Goal: Information Seeking & Learning: Learn about a topic

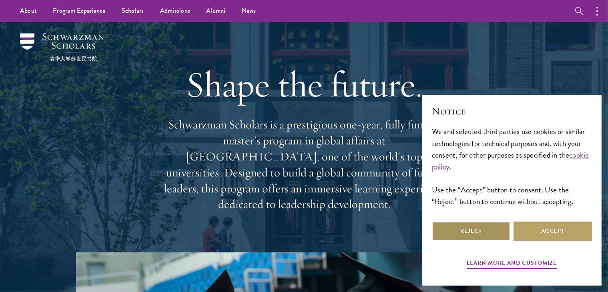
click at [476, 232] on button "Reject" at bounding box center [471, 231] width 78 height 19
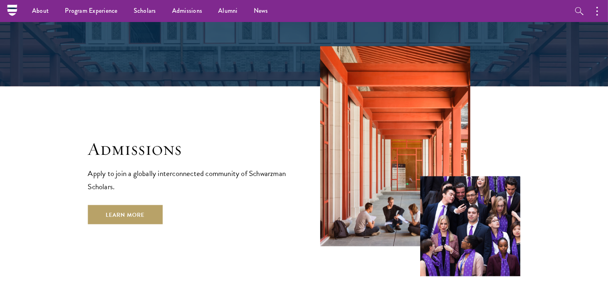
scroll to position [1241, 0]
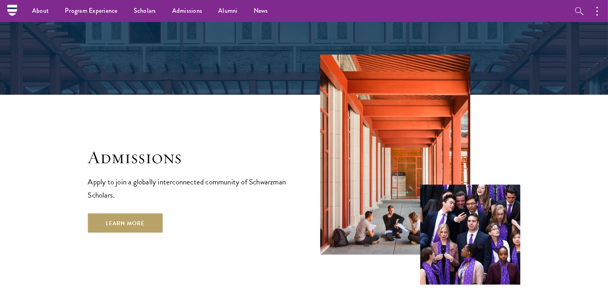
click at [143, 175] on p "Apply to join a globally interconnected community of Schwarzman Scholars." at bounding box center [188, 188] width 200 height 26
click at [129, 214] on link "Learn More" at bounding box center [125, 223] width 75 height 19
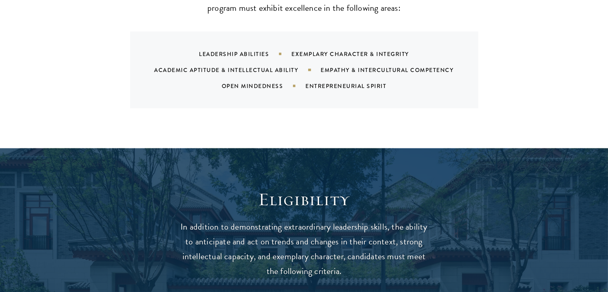
scroll to position [1121, 0]
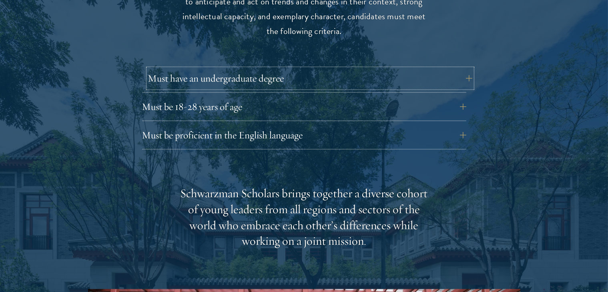
click at [468, 69] on button "Must have an undergraduate degree" at bounding box center [310, 78] width 324 height 19
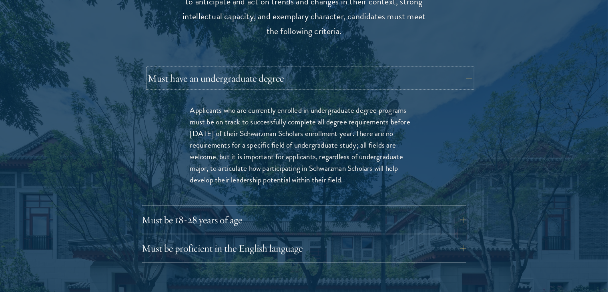
click at [464, 69] on button "Must have an undergraduate degree" at bounding box center [310, 78] width 324 height 19
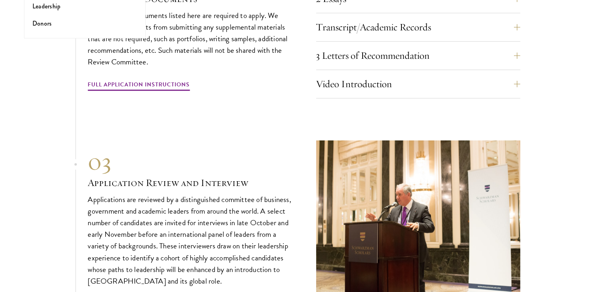
scroll to position [2562, 0]
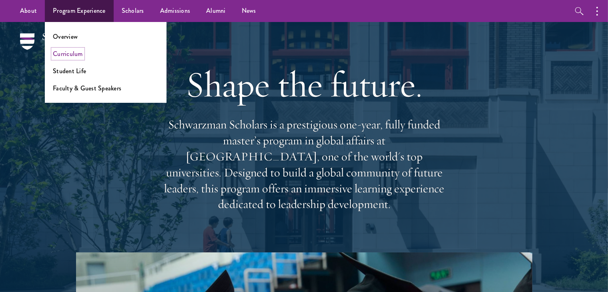
click at [63, 52] on link "Curriculum" at bounding box center [68, 53] width 30 height 9
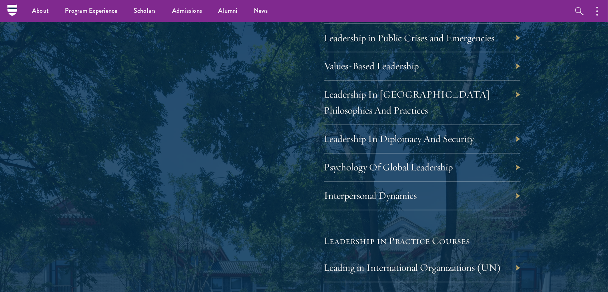
scroll to position [1253, 0]
